Goal: Information Seeking & Learning: Learn about a topic

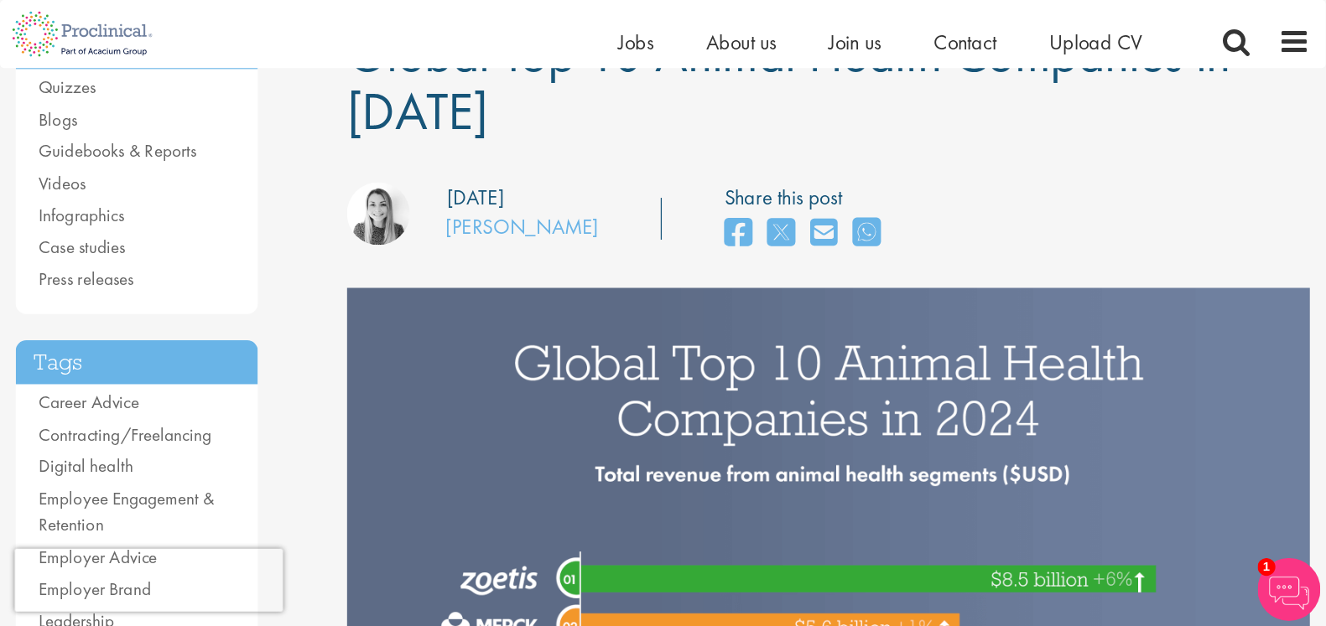
scroll to position [167, 0]
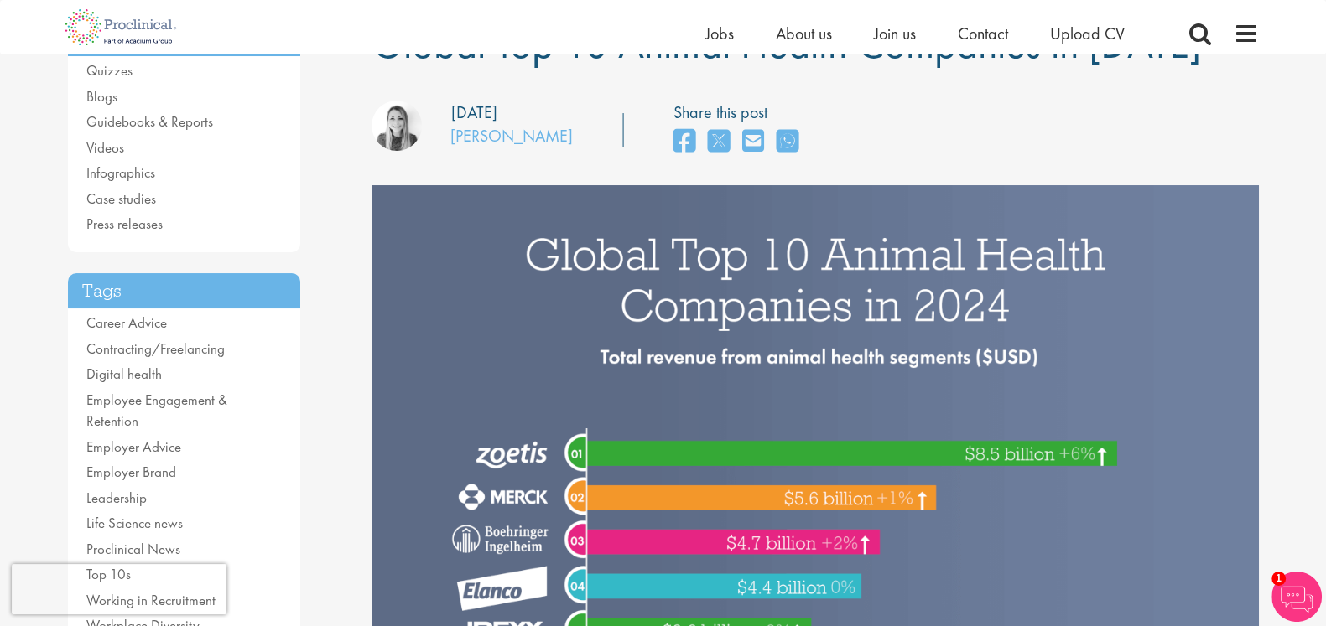
drag, startPoint x: 1033, startPoint y: 1, endPoint x: 438, endPoint y: 324, distance: 676.8
click at [440, 324] on img at bounding box center [814, 554] width 887 height 739
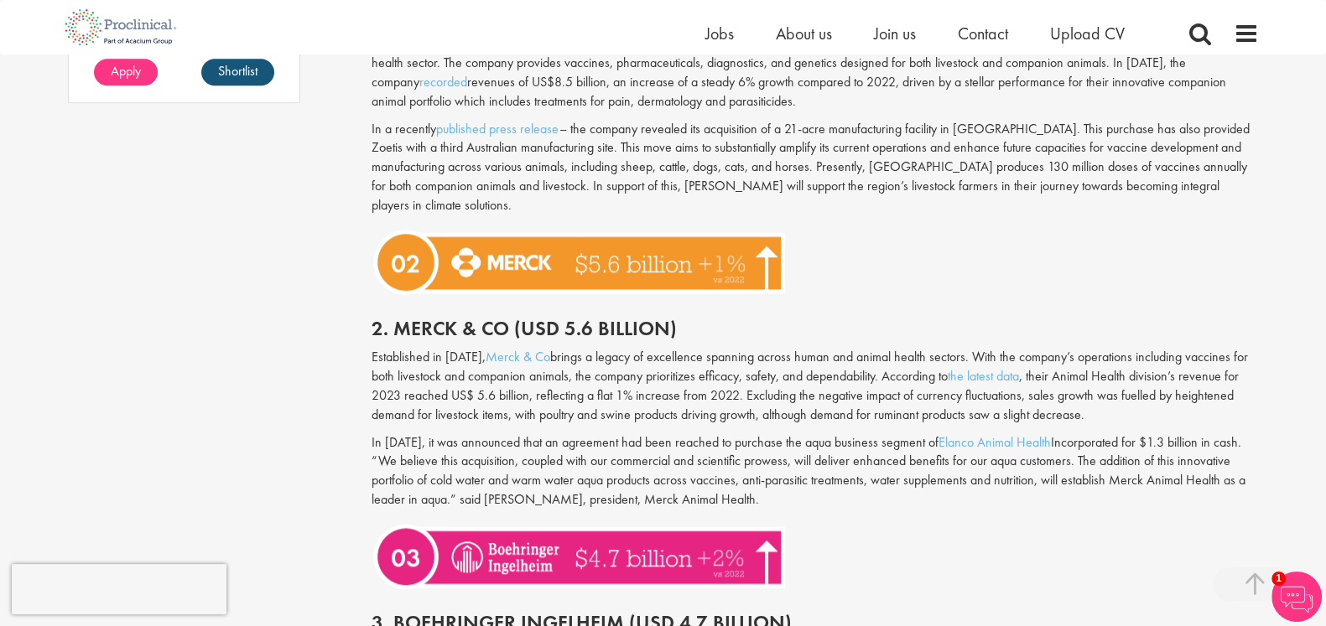
scroll to position [1529, 0]
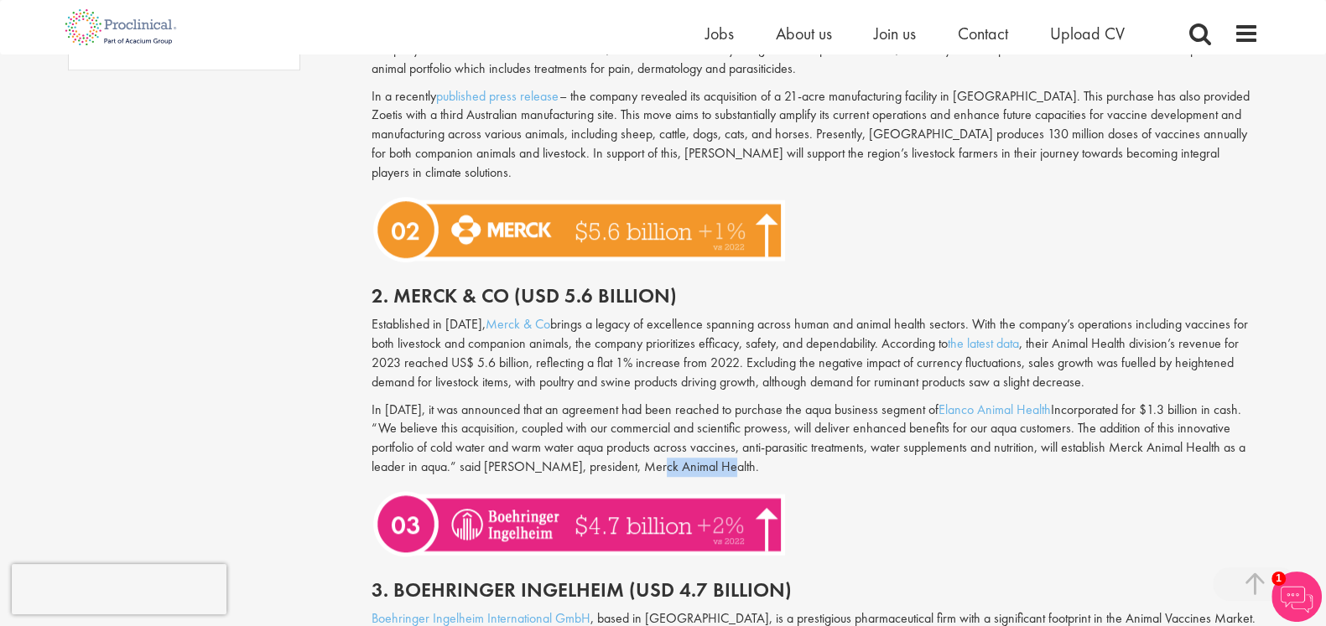
drag, startPoint x: 725, startPoint y: 443, endPoint x: 767, endPoint y: 444, distance: 41.9
click at [767, 444] on p "In February 2024, it was announced that an agreement had been reached to purcha…" at bounding box center [814, 439] width 887 height 76
drag, startPoint x: 675, startPoint y: 448, endPoint x: 779, endPoint y: 453, distance: 104.1
click at [779, 453] on p "In February 2024, it was announced that an agreement had been reached to purcha…" at bounding box center [814, 439] width 887 height 76
copy p "Merck Animal Health"
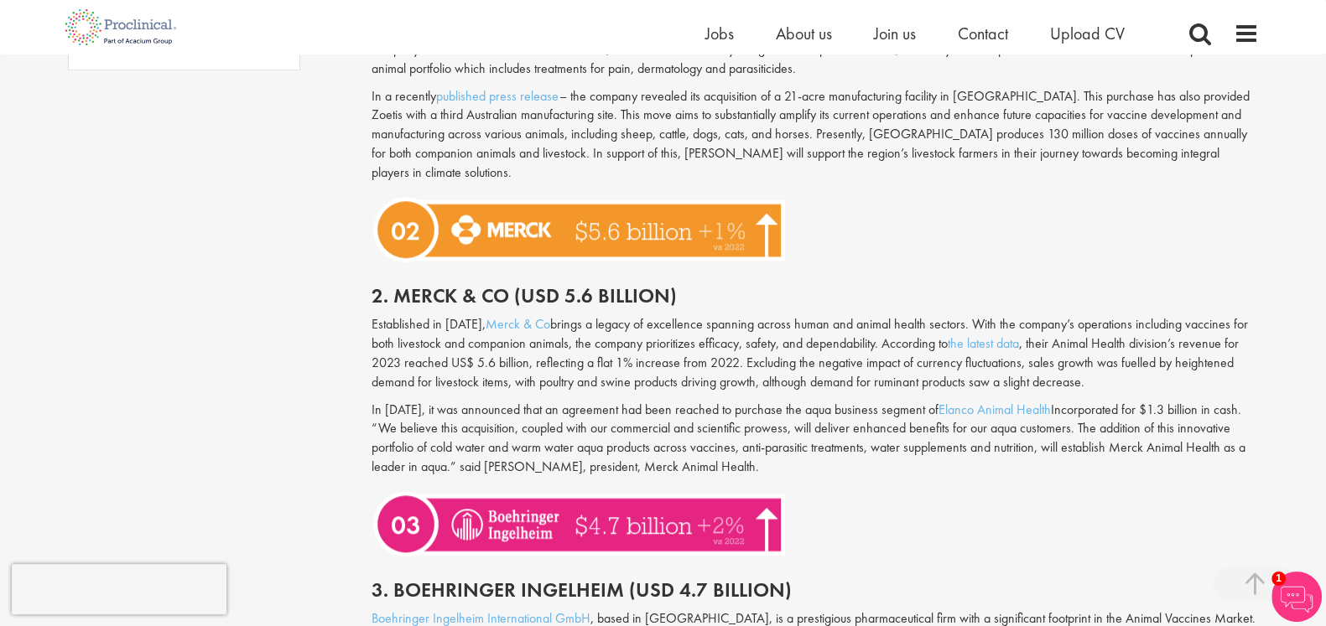
click at [696, 401] on p "In February 2024, it was announced that an agreement had been reached to purcha…" at bounding box center [814, 439] width 887 height 76
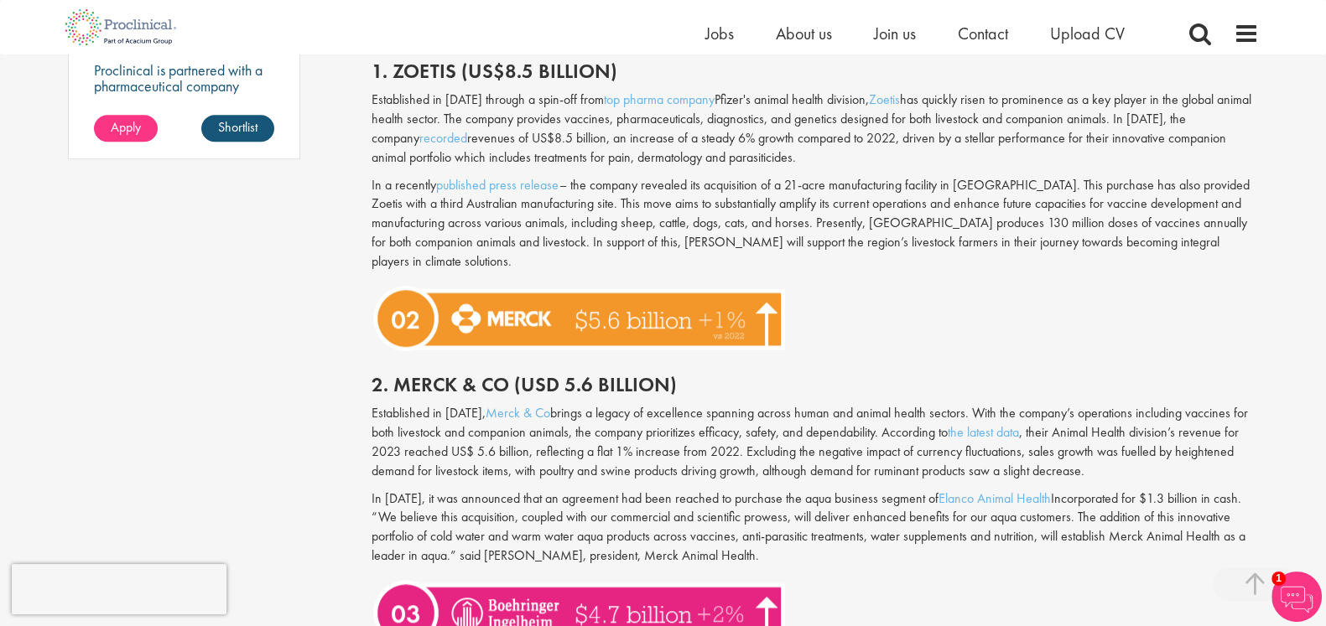
scroll to position [1320, 0]
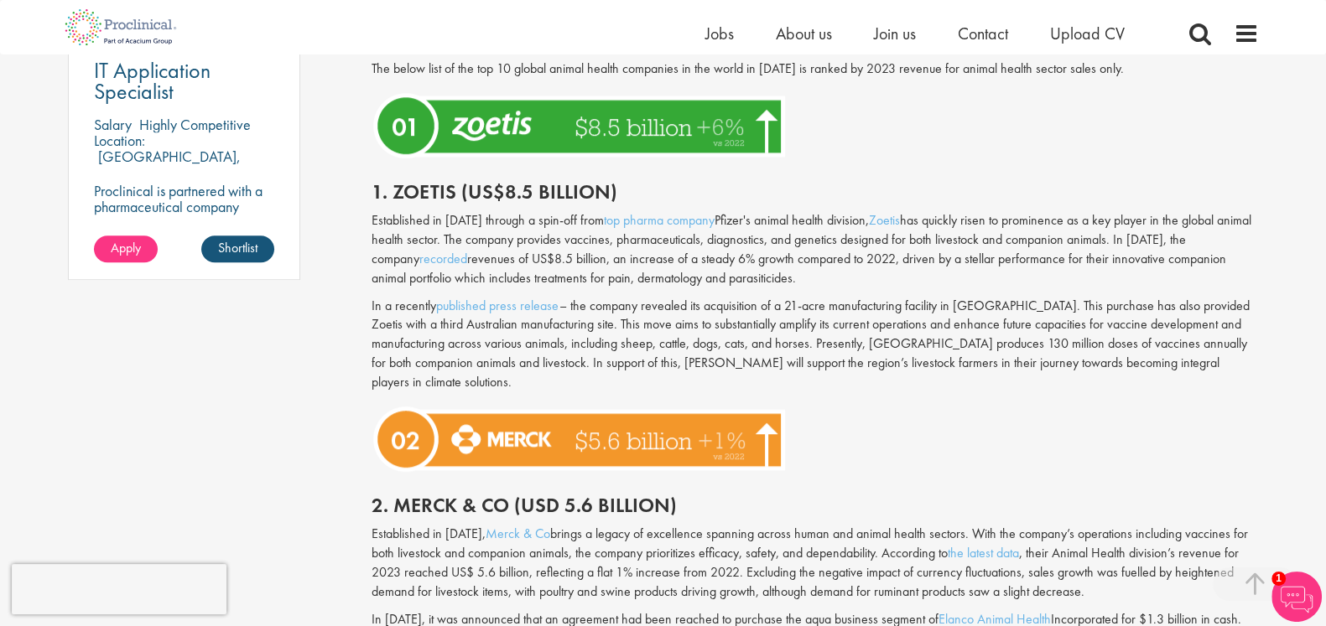
click at [879, 302] on p "In a recently published press release – the company revealed its acquisition of…" at bounding box center [814, 345] width 887 height 96
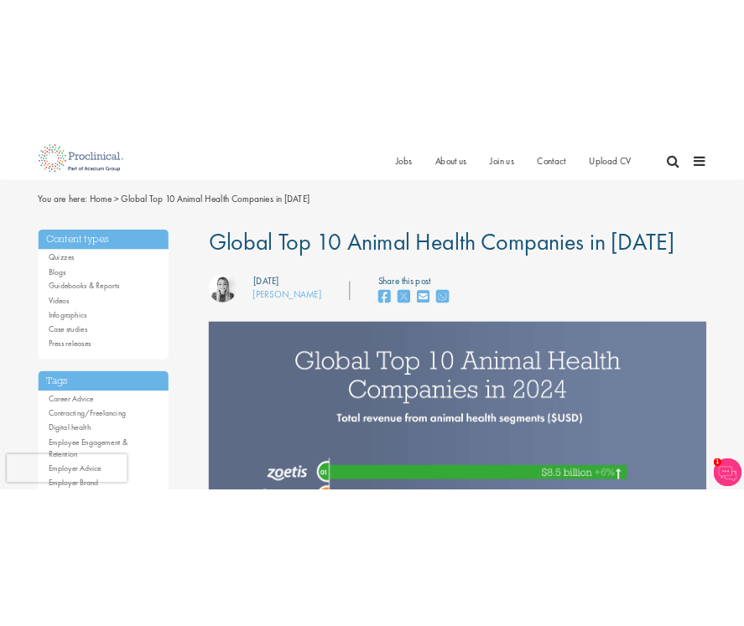
scroll to position [0, 0]
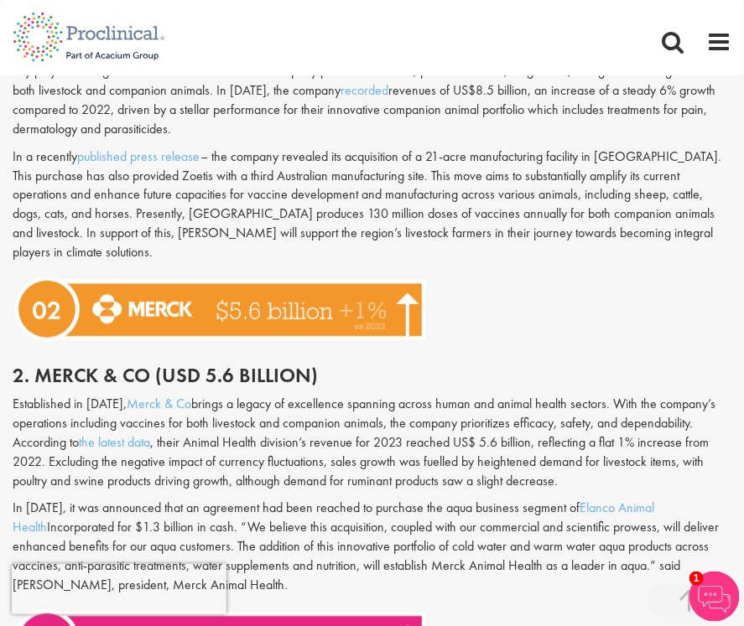
scroll to position [1571, 0]
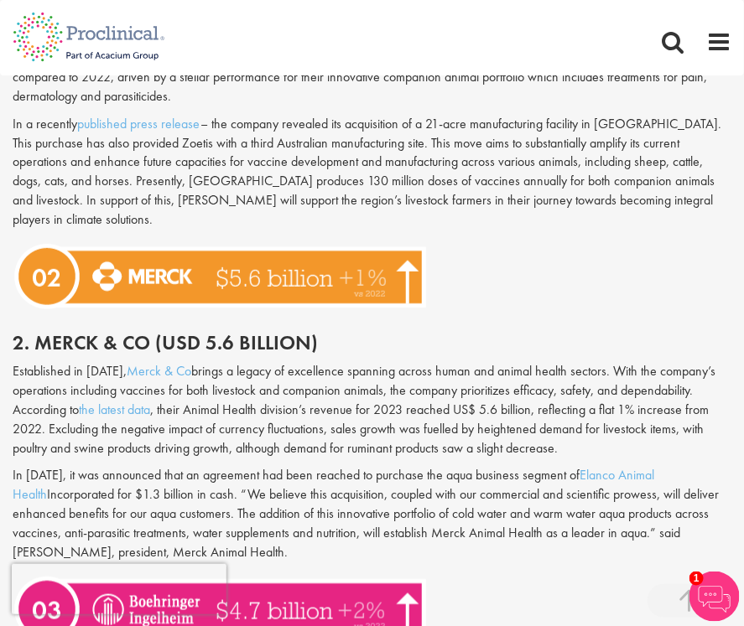
click at [612, 267] on div at bounding box center [372, 276] width 744 height 77
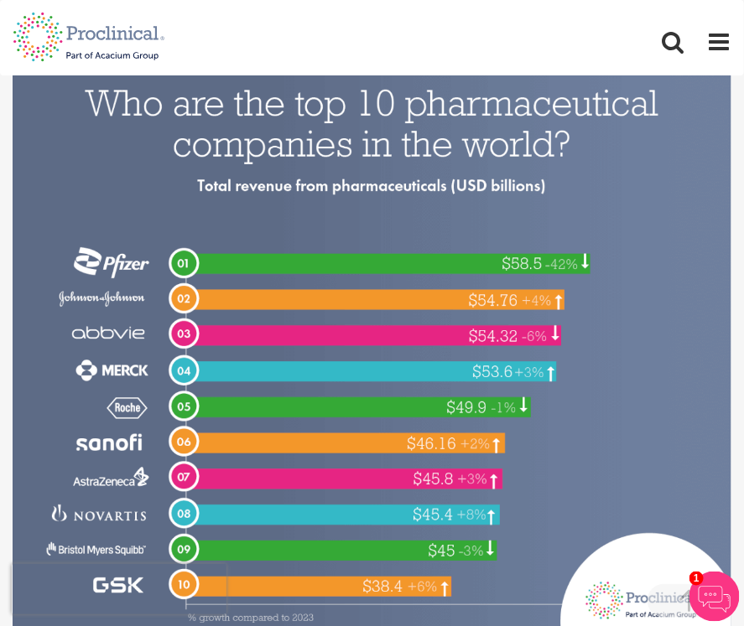
scroll to position [950, 0]
